Goal: Task Accomplishment & Management: Use online tool/utility

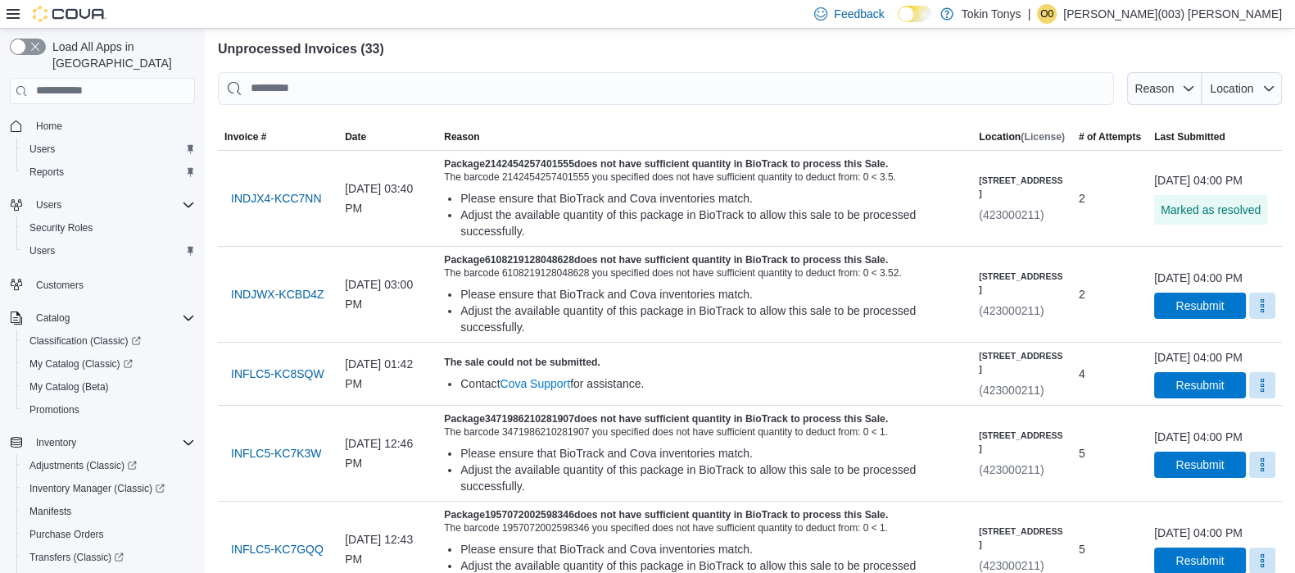
scroll to position [102, 0]
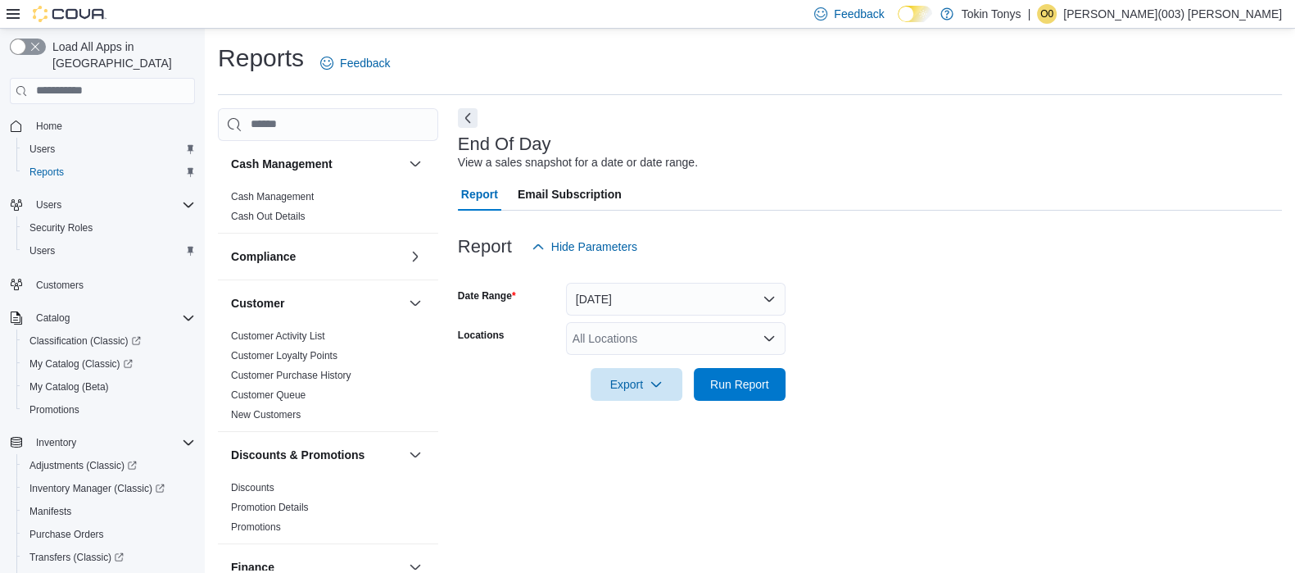
scroll to position [11, 0]
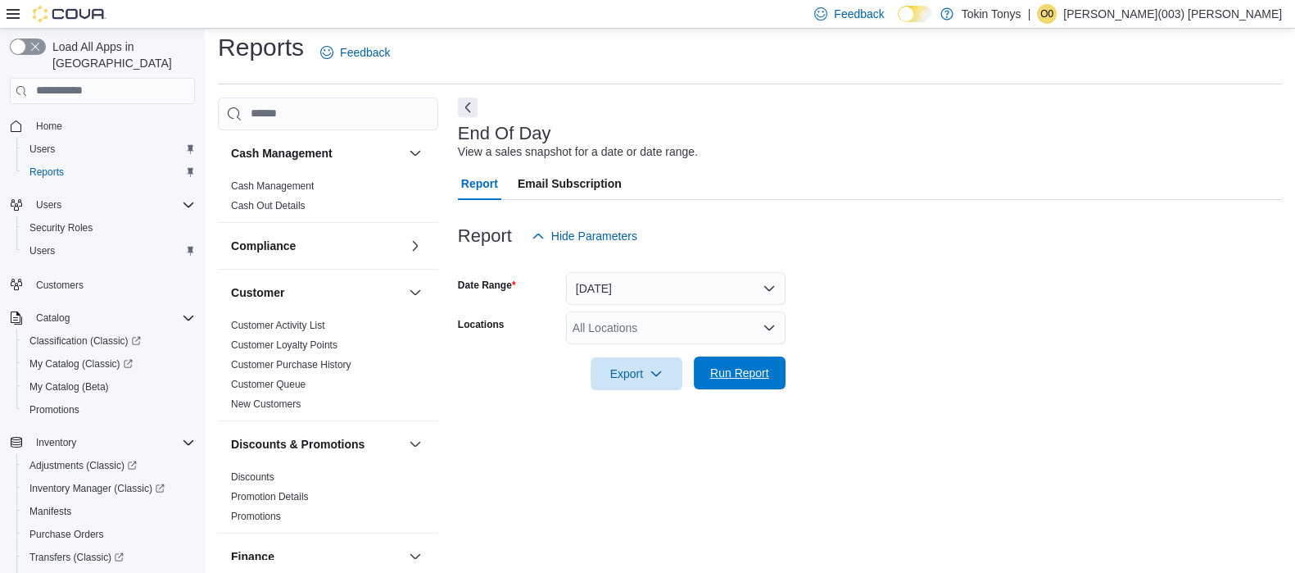
click at [774, 378] on span "Run Report" at bounding box center [740, 372] width 72 height 33
